Goal: Information Seeking & Learning: Learn about a topic

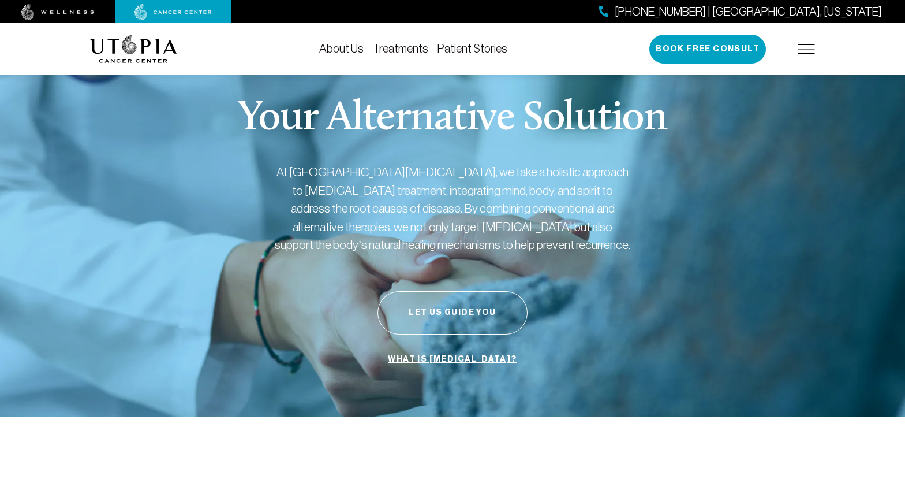
click at [459, 356] on link "What is [MEDICAL_DATA]?" at bounding box center [452, 359] width 135 height 22
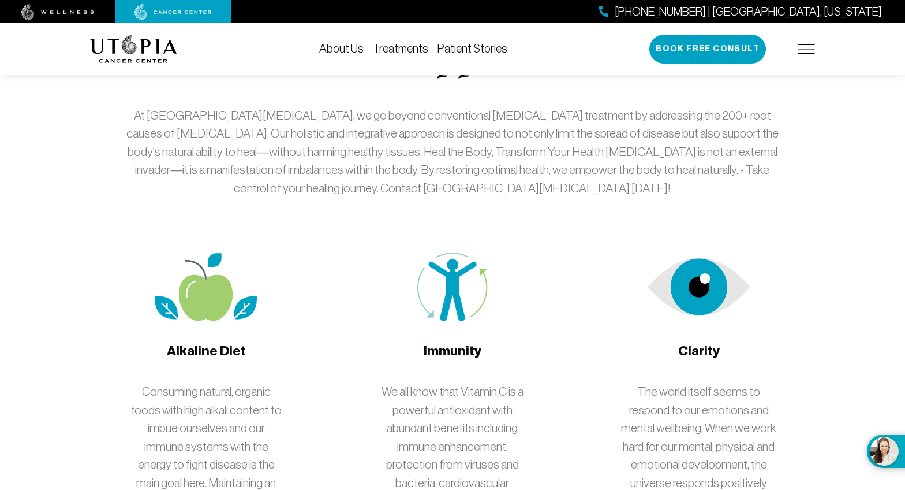
scroll to position [1916, 0]
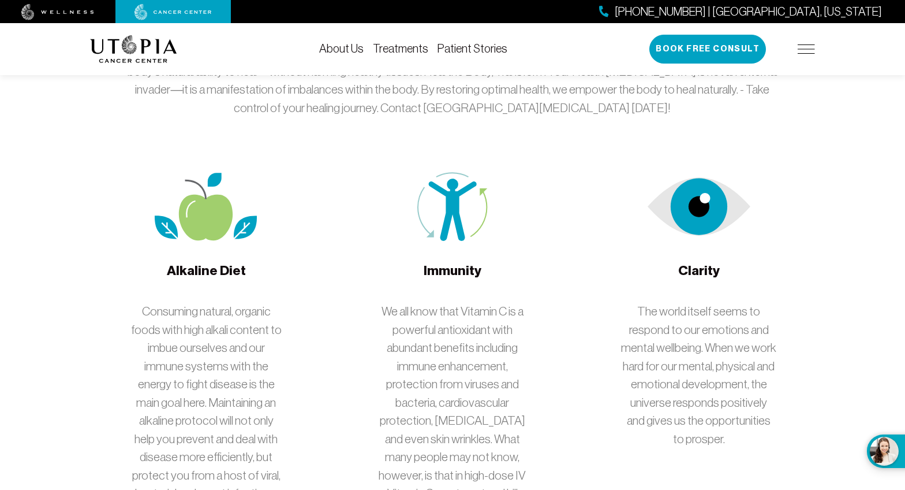
click at [214, 172] on img at bounding box center [206, 206] width 103 height 69
click at [227, 262] on span "Alkaline Diet" at bounding box center [206, 279] width 79 height 35
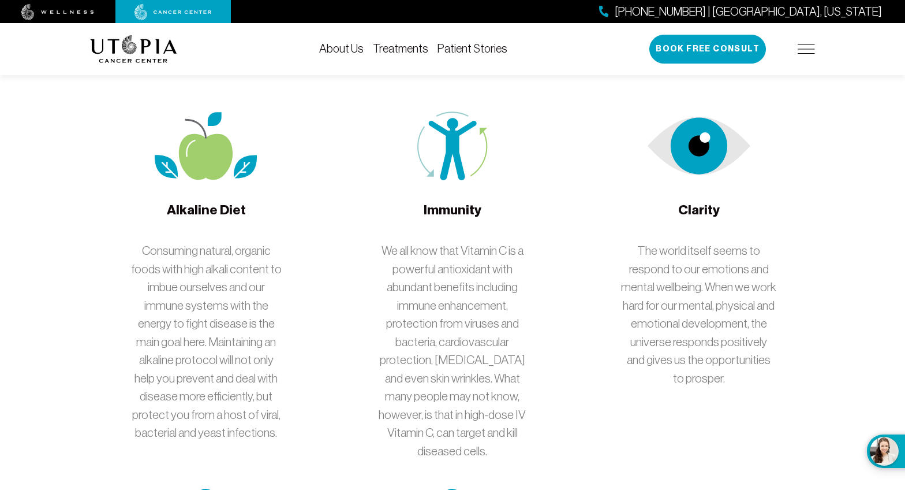
scroll to position [1969, 0]
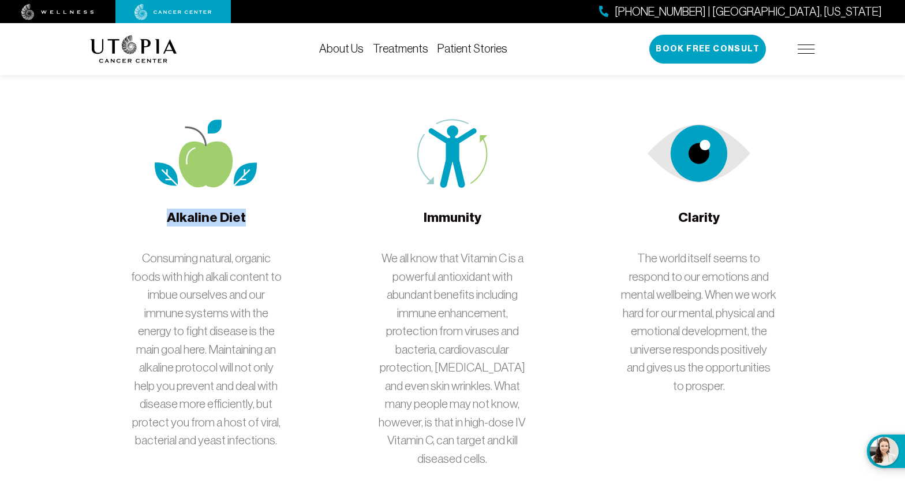
drag, startPoint x: 169, startPoint y: 150, endPoint x: 246, endPoint y: 157, distance: 77.7
click at [246, 157] on div "Alkaline Diet Consuming natural, organic foods with high alkali content to imbu…" at bounding box center [206, 284] width 156 height 330
copy span "Alkaline Diet"
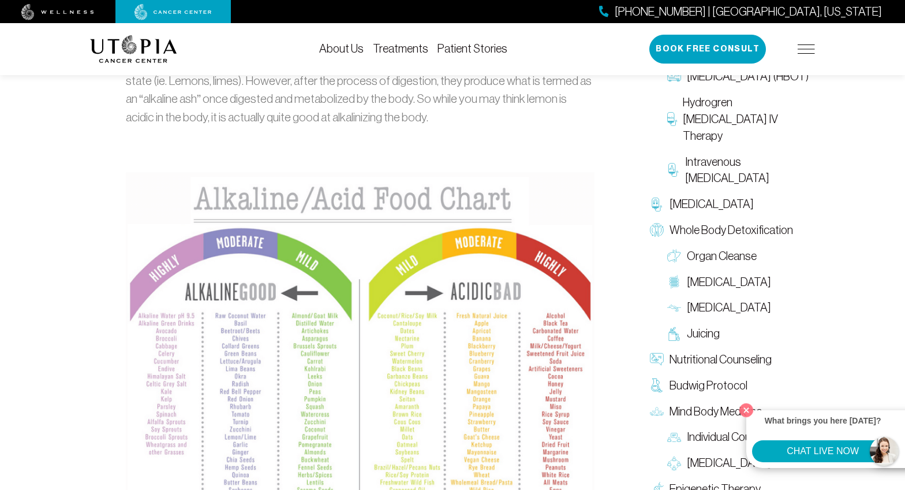
scroll to position [1014, 0]
